Goal: Check status: Check status

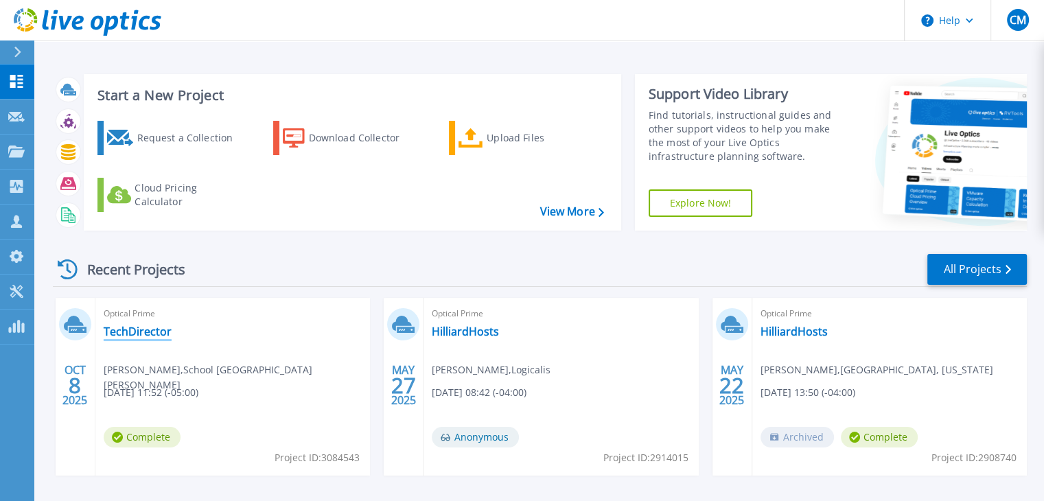
click at [158, 328] on link "TechDirector" at bounding box center [138, 332] width 68 height 14
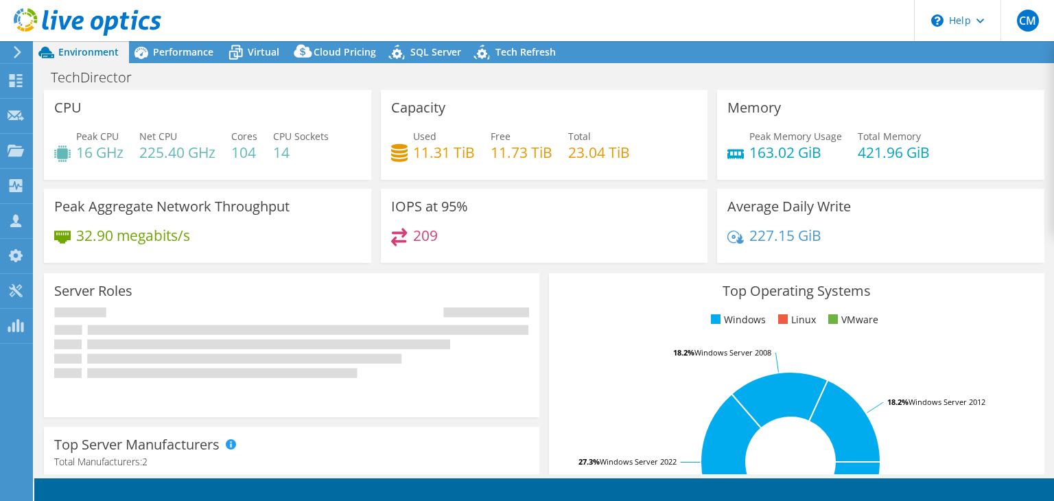
select select "USD"
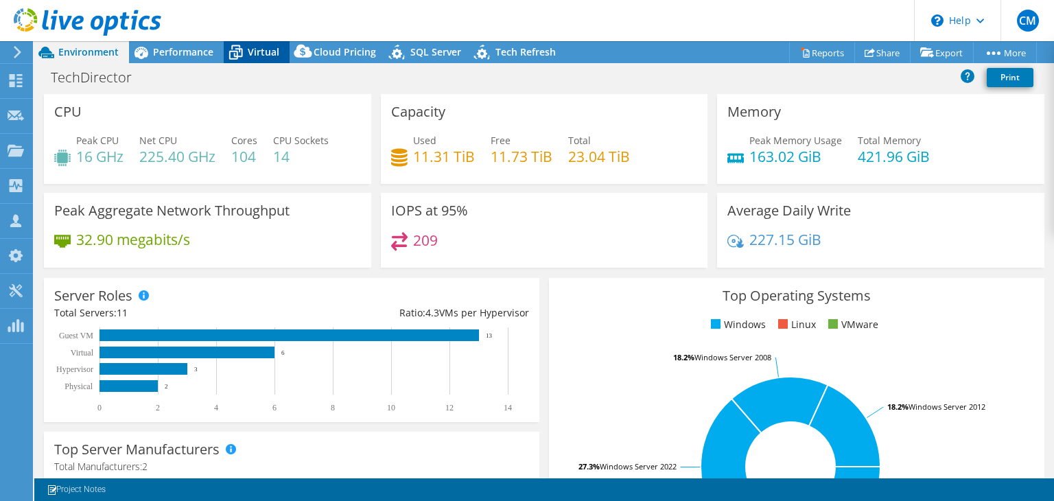
click at [255, 53] on span "Virtual" at bounding box center [264, 51] width 32 height 13
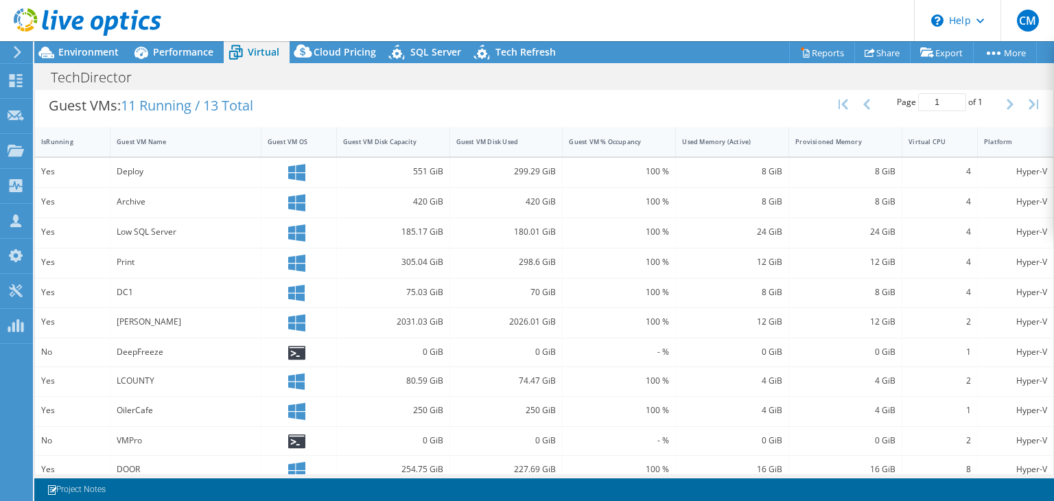
scroll to position [277, 0]
click at [163, 138] on div "Guest VM Name" at bounding box center [177, 140] width 121 height 9
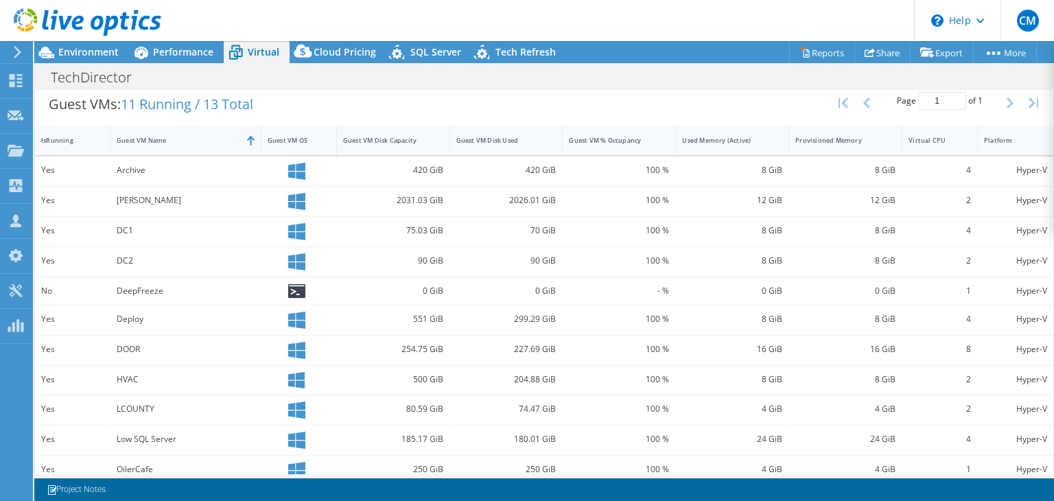
click at [515, 198] on div "2026.01 GiB" at bounding box center [506, 200] width 100 height 15
click at [516, 198] on div "2026.01 GiB" at bounding box center [506, 200] width 100 height 15
